Goal: Task Accomplishment & Management: Use online tool/utility

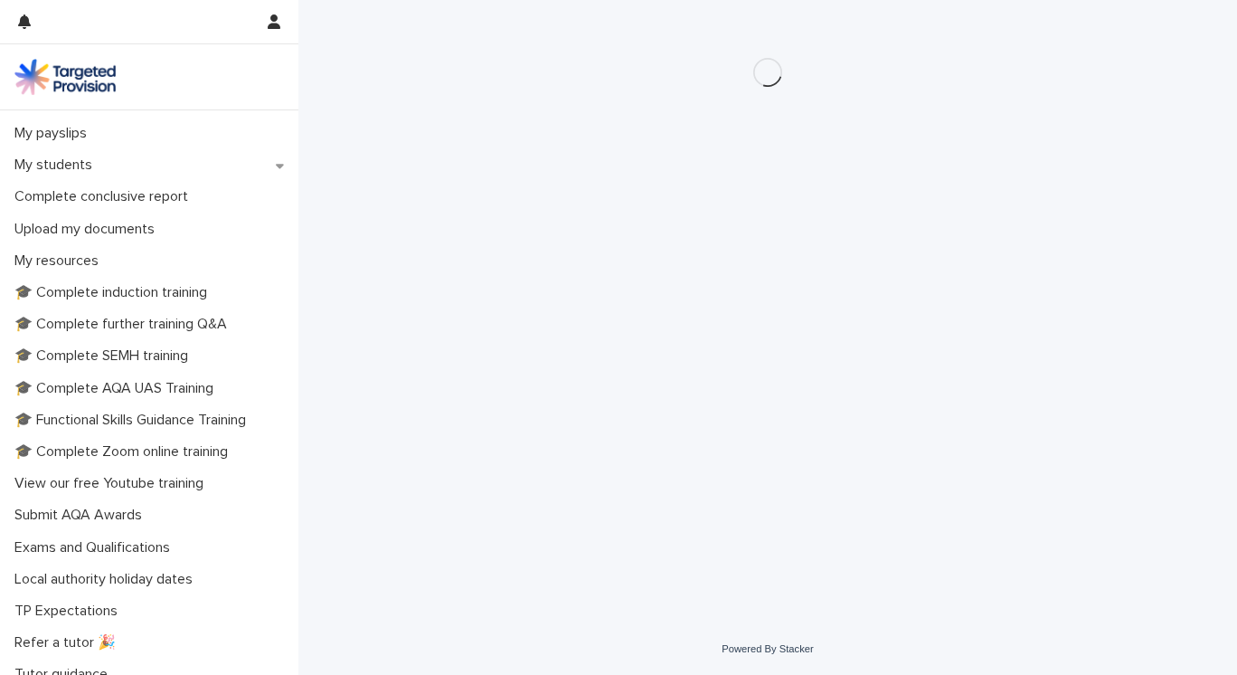
scroll to position [357, 0]
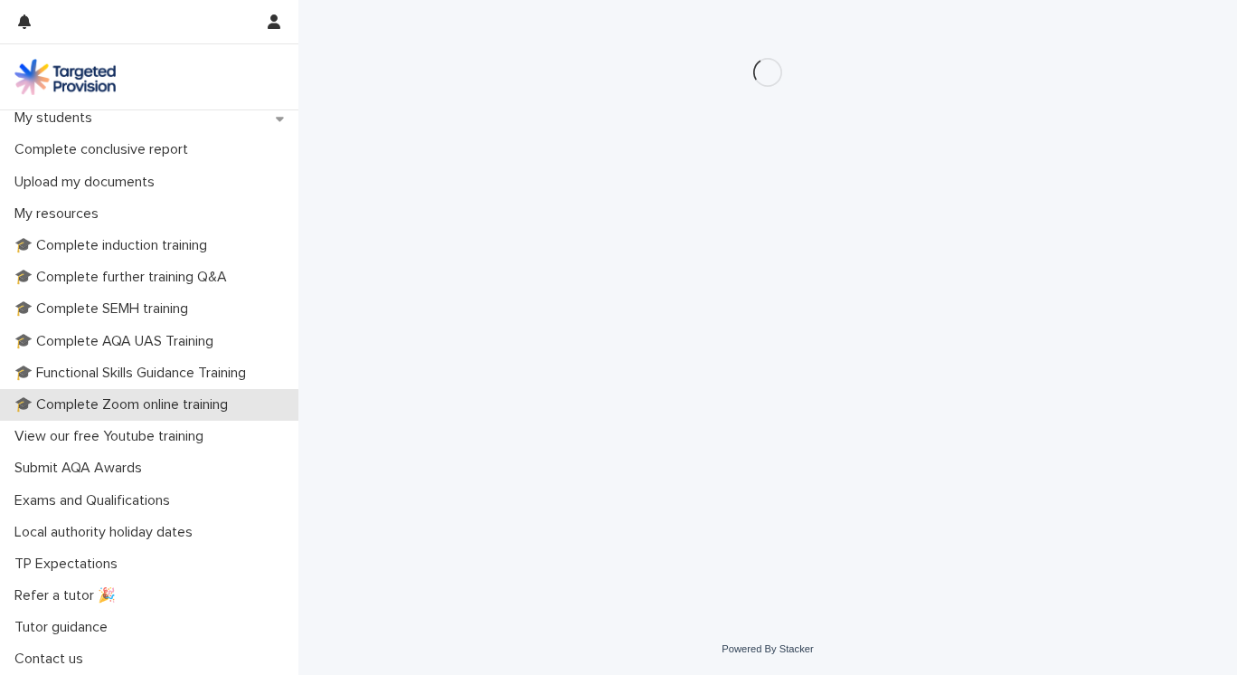
click at [85, 402] on p "🎓 Complete Zoom online training" at bounding box center [124, 404] width 235 height 17
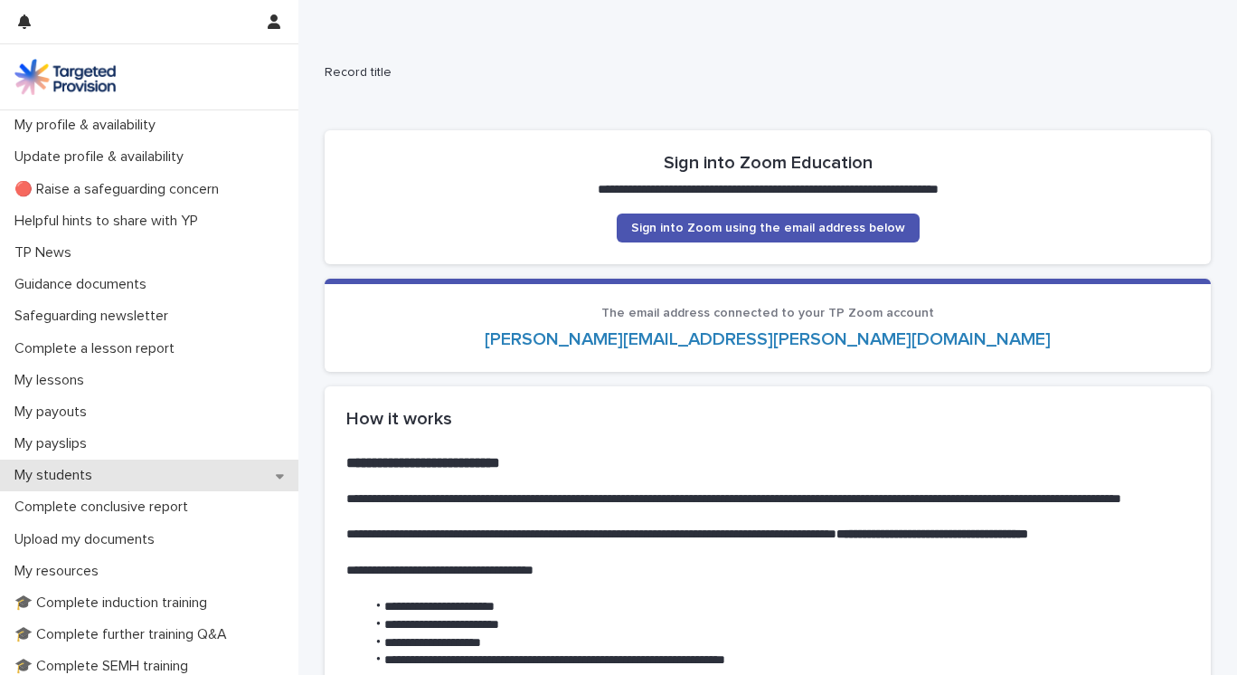
click at [78, 477] on p "My students" at bounding box center [56, 475] width 99 height 17
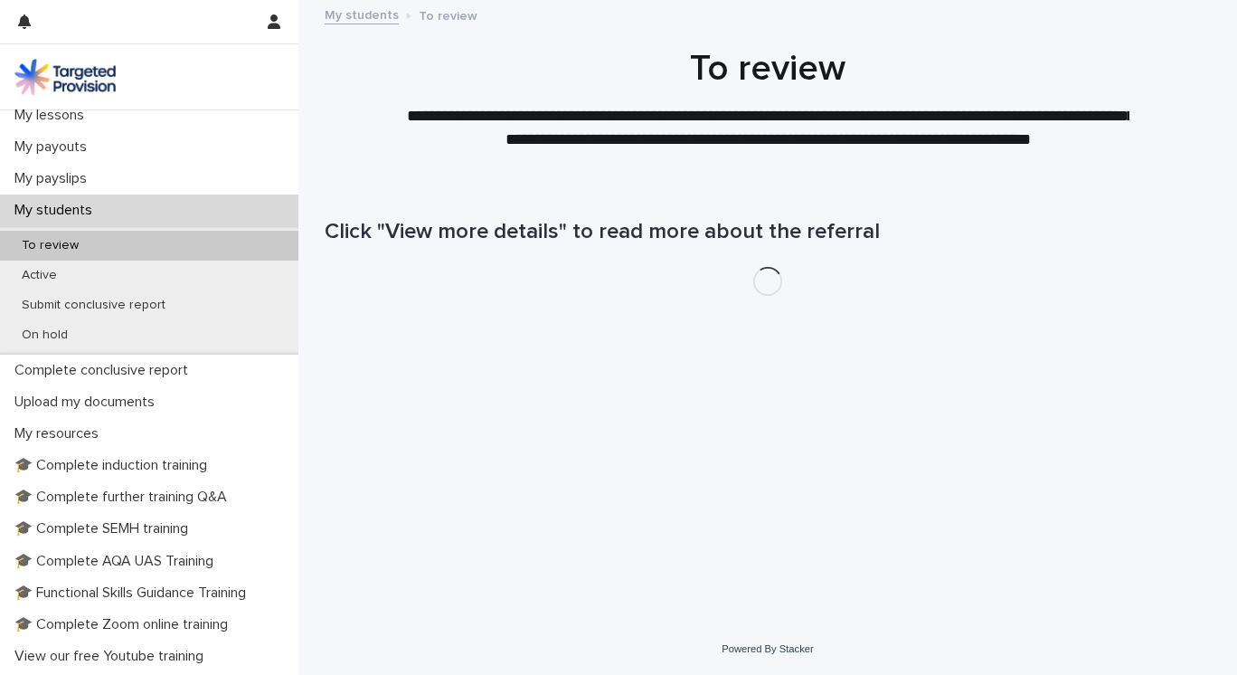
scroll to position [367, 0]
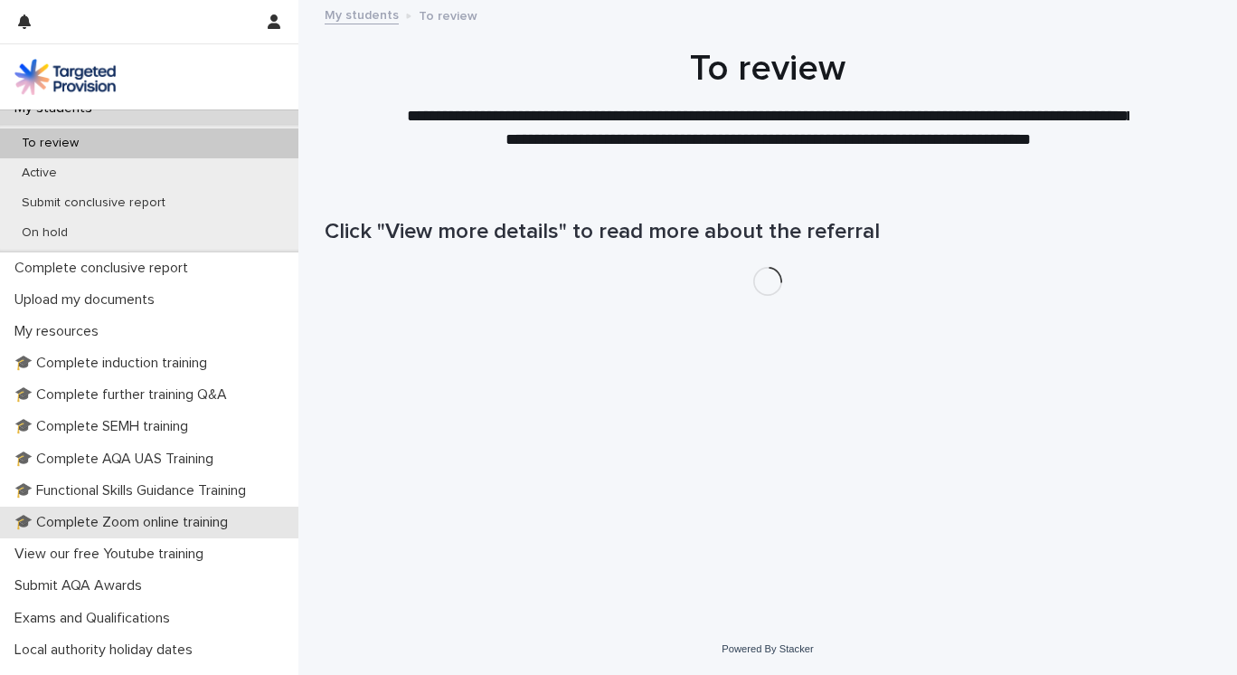
click at [116, 515] on p "🎓 Complete Zoom online training" at bounding box center [124, 522] width 235 height 17
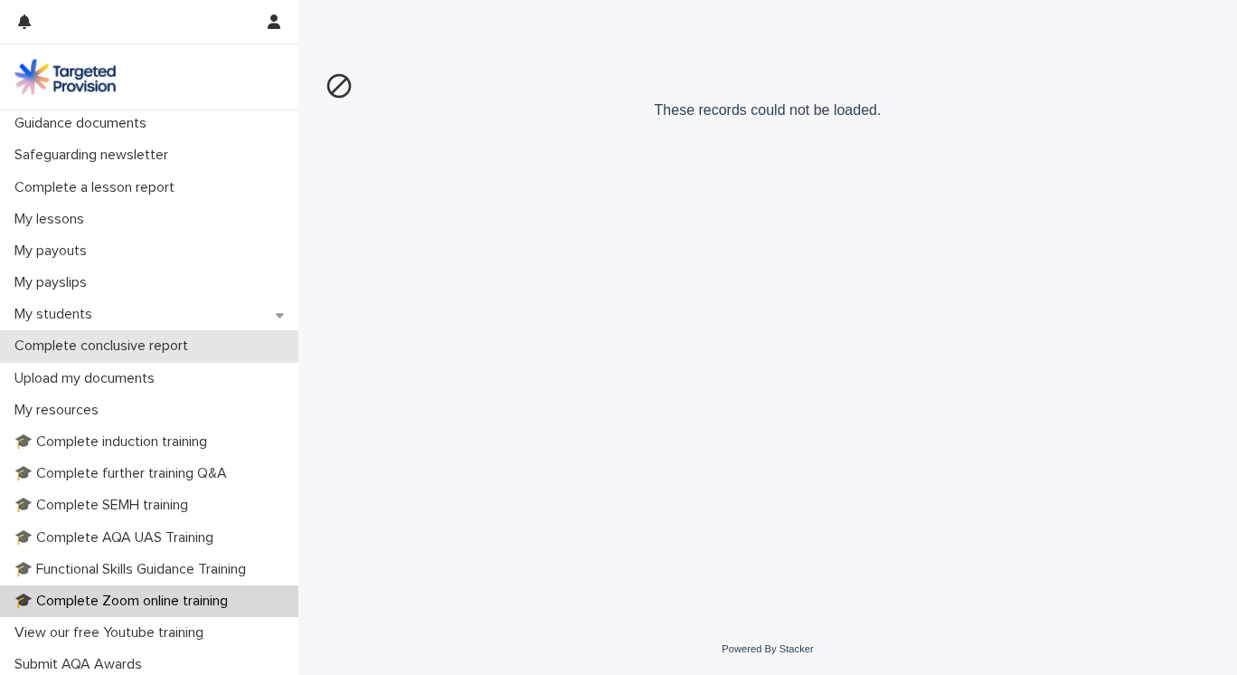
scroll to position [201, 0]
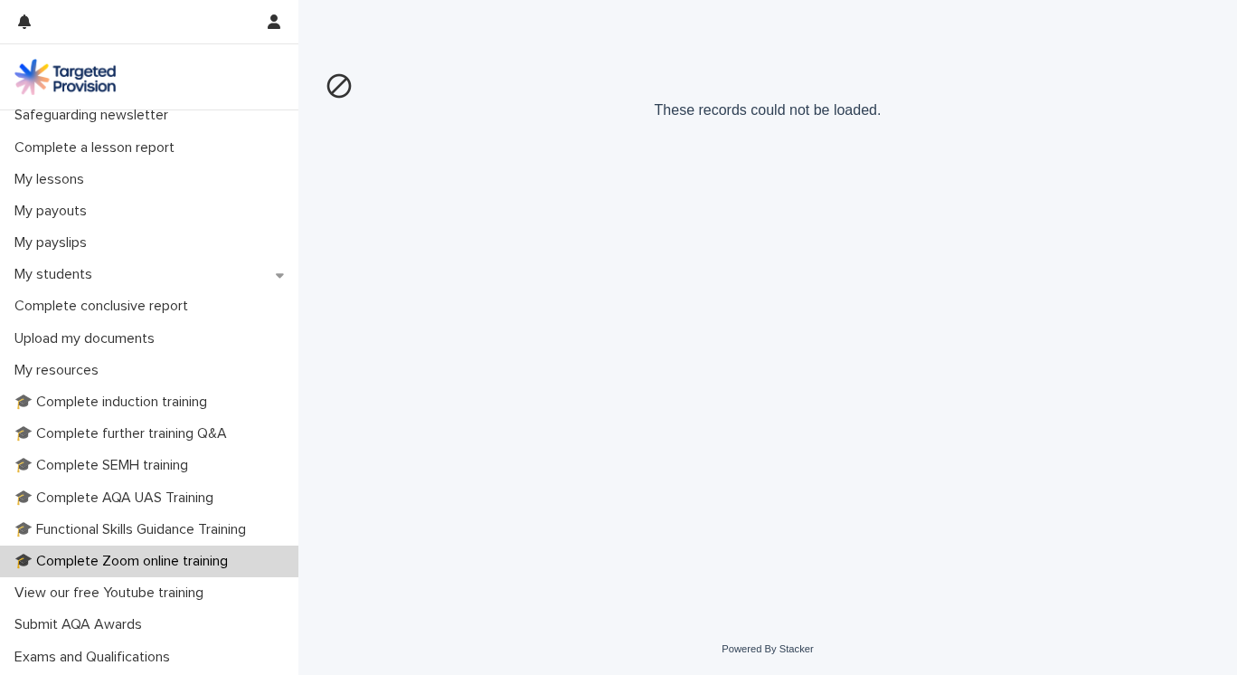
click at [174, 563] on p "🎓 Complete Zoom online training" at bounding box center [124, 560] width 235 height 17
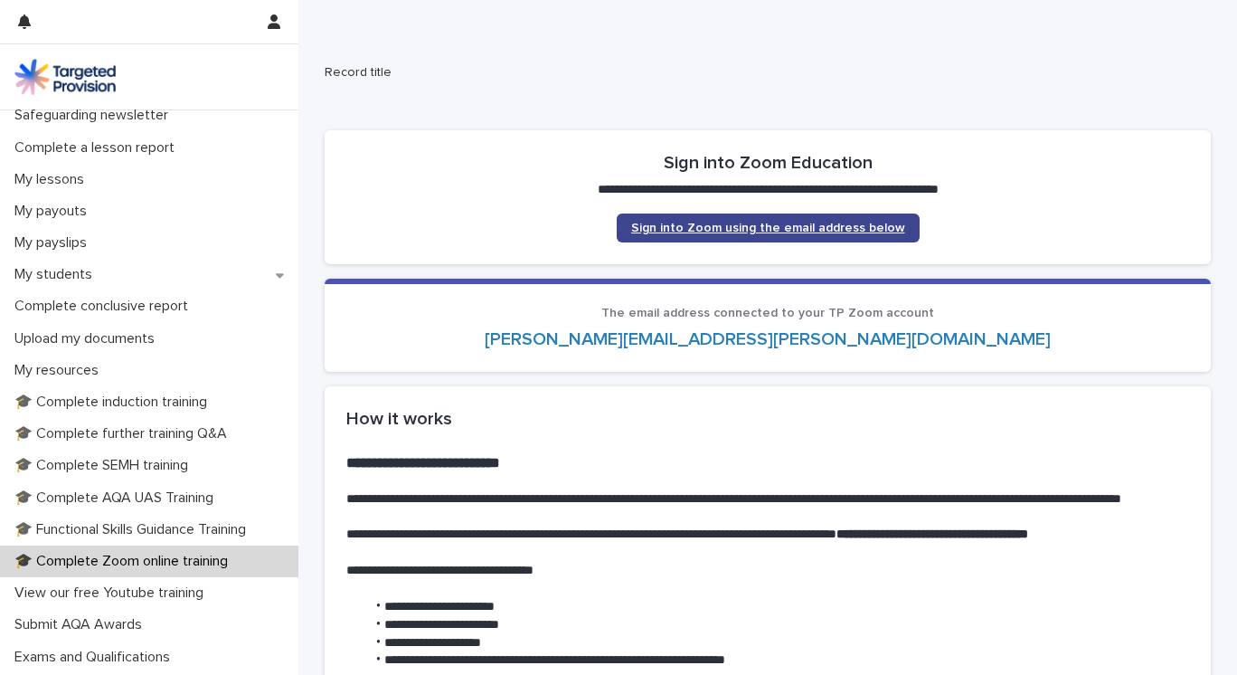
click at [741, 228] on span "Sign into Zoom using the email address below" at bounding box center [768, 228] width 274 height 13
